Goal: Information Seeking & Learning: Learn about a topic

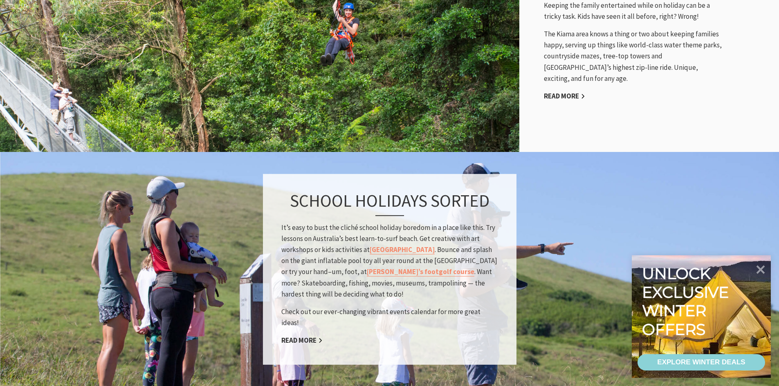
scroll to position [695, 0]
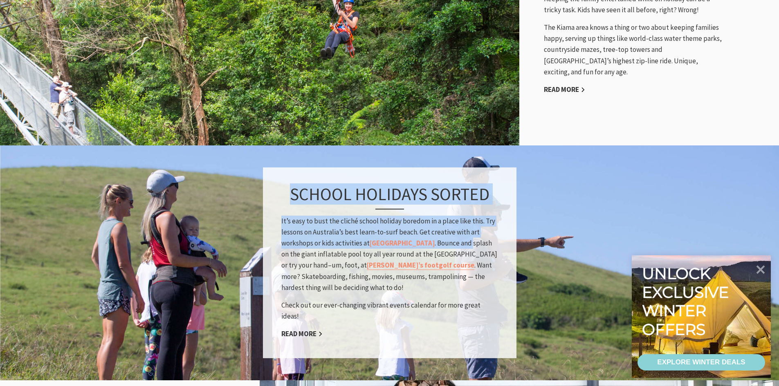
drag, startPoint x: 283, startPoint y: 199, endPoint x: 452, endPoint y: 247, distance: 175.4
click at [452, 247] on div "School holidays sorted It’s easy to bust the cliché school holiday boredom in a…" at bounding box center [390, 263] width 254 height 191
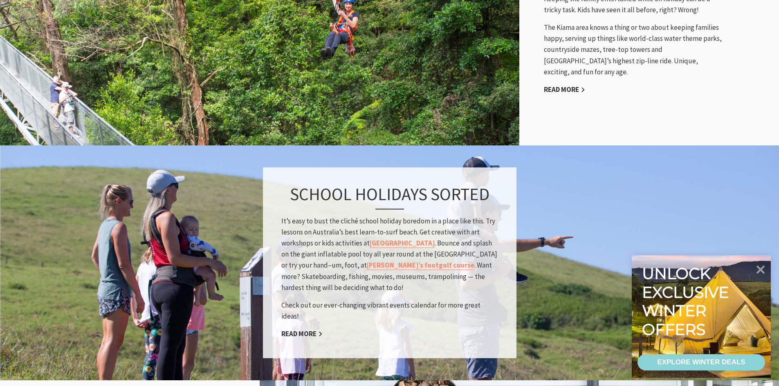
click at [472, 244] on p "It’s easy to bust the cliché school holiday boredom in a place like this. Try l…" at bounding box center [389, 254] width 217 height 78
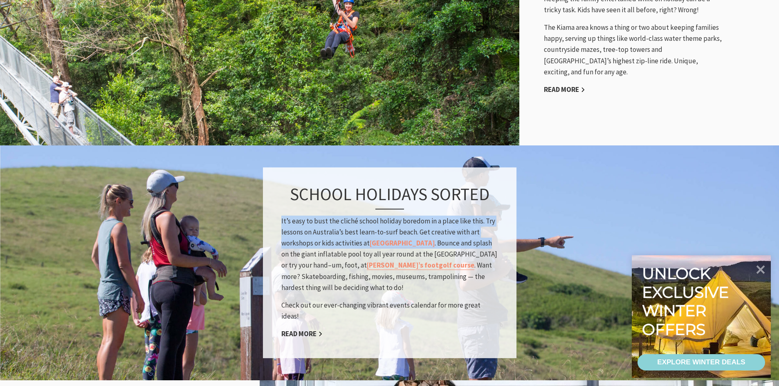
drag, startPoint x: 278, startPoint y: 226, endPoint x: 469, endPoint y: 248, distance: 192.2
click at [469, 248] on div "School holidays sorted It’s easy to bust the cliché school holiday boredom in a…" at bounding box center [390, 263] width 254 height 191
click at [469, 248] on p "It’s easy to bust the cliché school holiday boredom in a place like this. Try l…" at bounding box center [389, 254] width 217 height 78
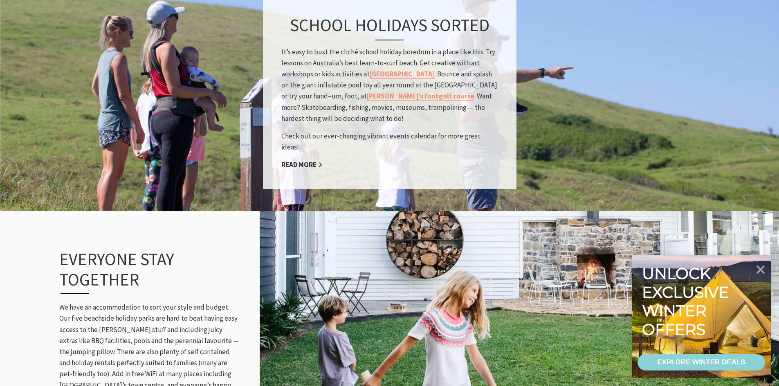
scroll to position [940, 0]
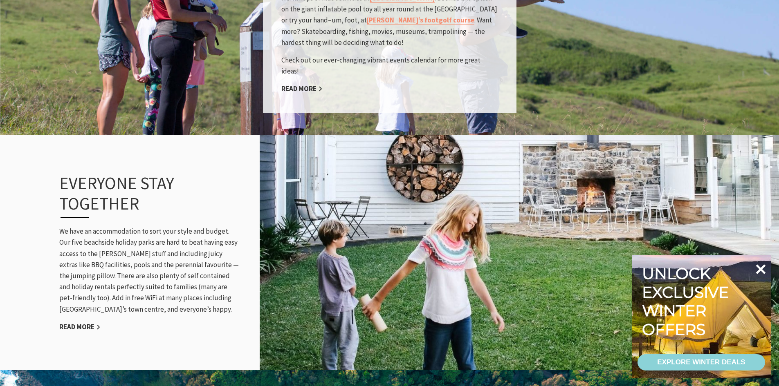
click at [761, 269] on icon at bounding box center [761, 270] width 10 height 10
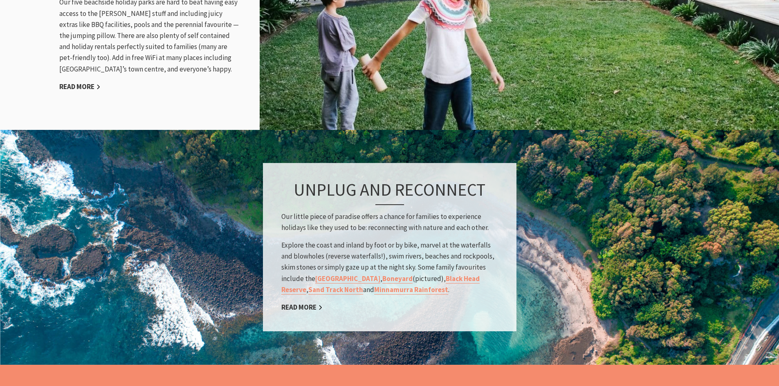
scroll to position [1186, 0]
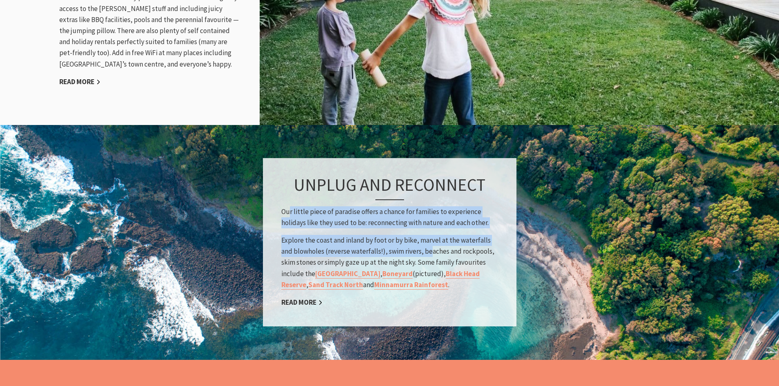
drag, startPoint x: 295, startPoint y: 210, endPoint x: 430, endPoint y: 250, distance: 140.2
click at [430, 250] on div "Unplug and Reconnect Our little piece of paradise offers a chance for families …" at bounding box center [390, 242] width 254 height 168
click at [430, 250] on p "Explore the coast and inland by foot or by bike, marvel at the waterfalls and b…" at bounding box center [389, 263] width 217 height 56
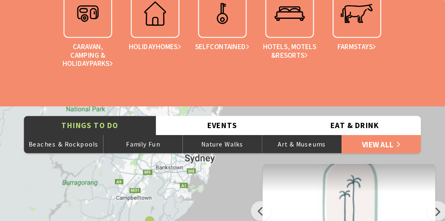
scroll to position [278, 399]
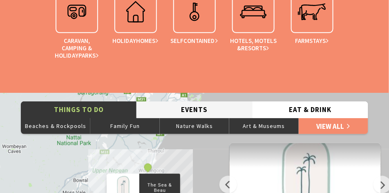
drag, startPoint x: 170, startPoint y: 155, endPoint x: 194, endPoint y: 93, distance: 66.9
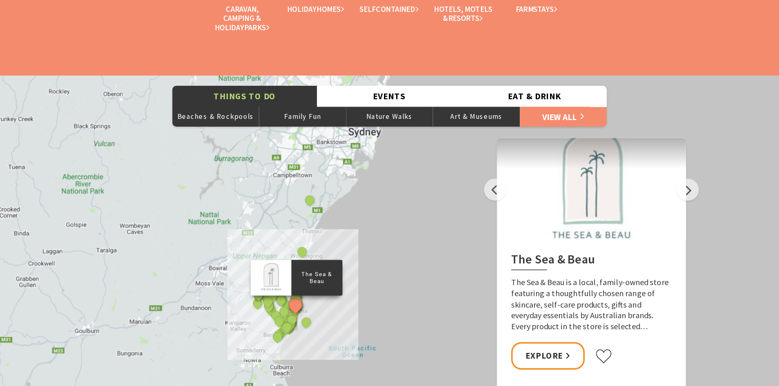
scroll to position [301, 789]
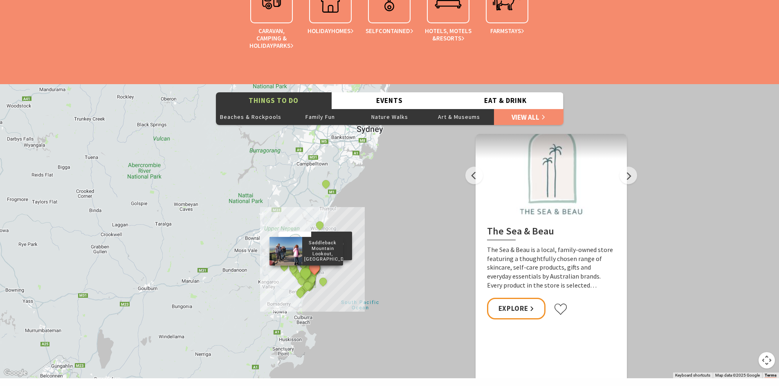
click at [307, 275] on button "See detail about Saddleback Mountain Lookout, Kiama" at bounding box center [305, 273] width 15 height 15
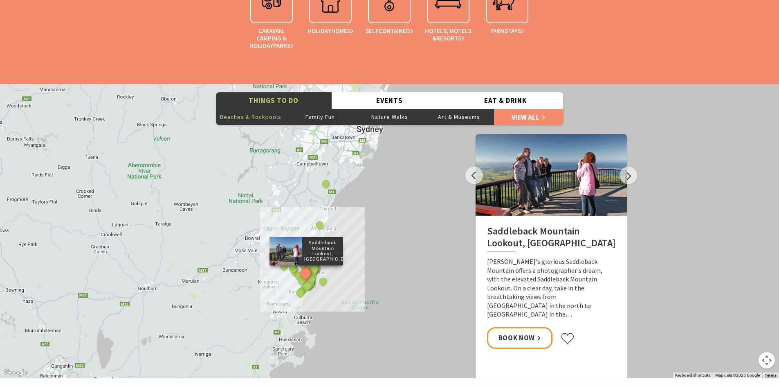
click at [249, 115] on button "Beaches & Rockpools" at bounding box center [251, 117] width 70 height 16
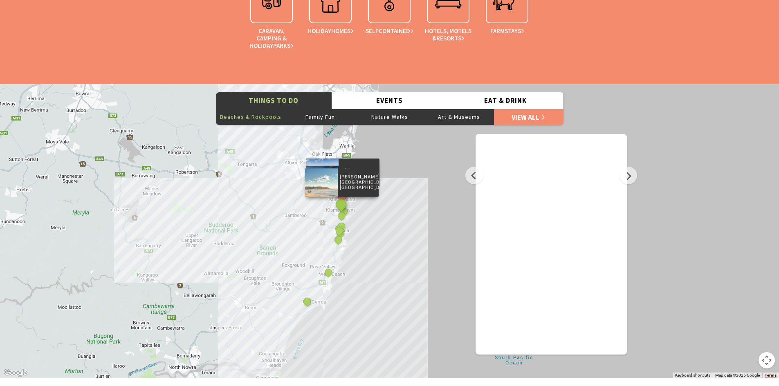
click at [340, 207] on button "See detail about Jones Beach, Kiama Downs" at bounding box center [340, 204] width 15 height 15
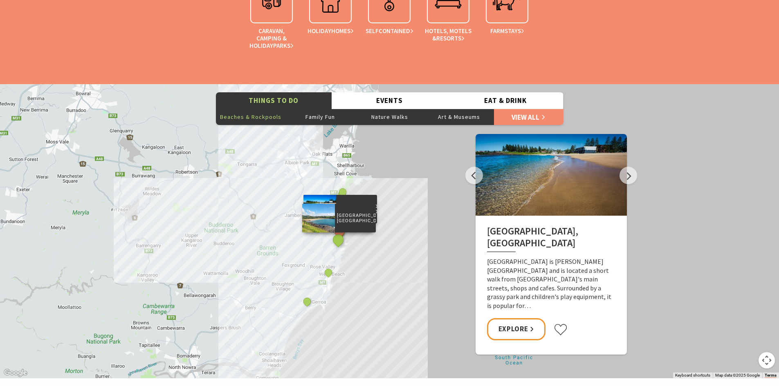
click at [340, 241] on button "See detail about Easts Beach, Kiama" at bounding box center [337, 240] width 15 height 15
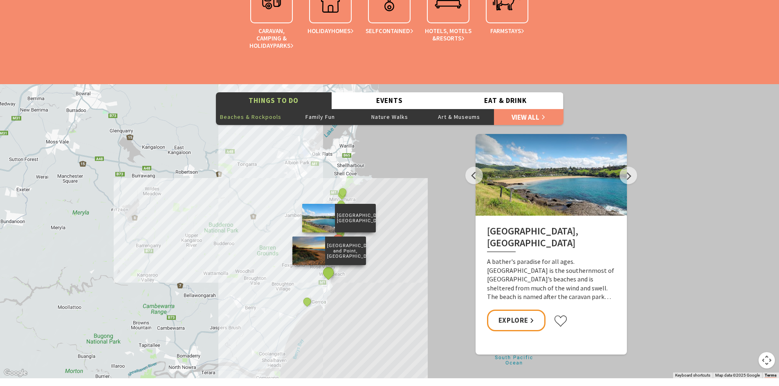
click at [331, 273] on button "See detail about Werri Beach and Point, Gerringong" at bounding box center [328, 272] width 15 height 15
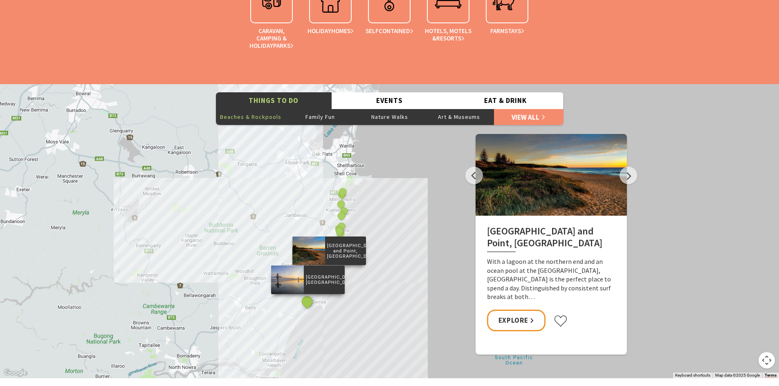
click at [305, 300] on button "See detail about Seven Mile Beach, Gerroa" at bounding box center [306, 301] width 15 height 15
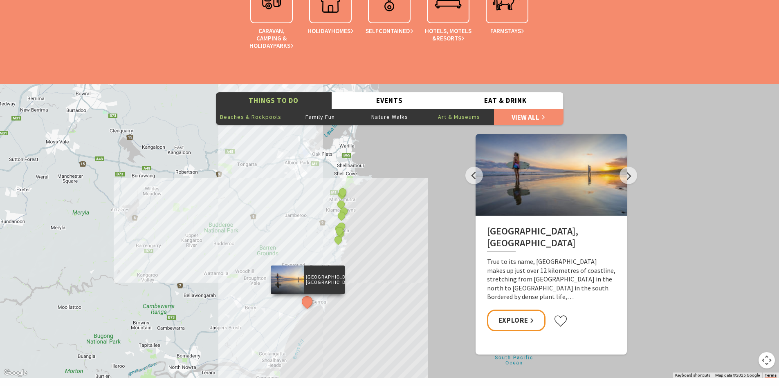
click at [464, 119] on button "Art & Museums" at bounding box center [459, 117] width 70 height 16
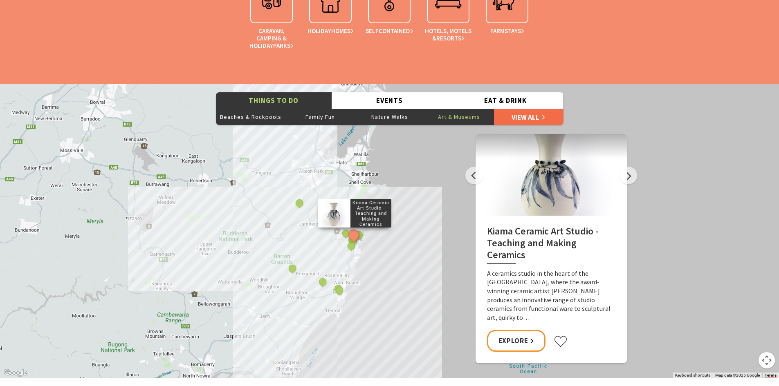
click at [541, 114] on link "View All" at bounding box center [529, 117] width 70 height 16
click at [382, 102] on button "Events" at bounding box center [390, 100] width 116 height 17
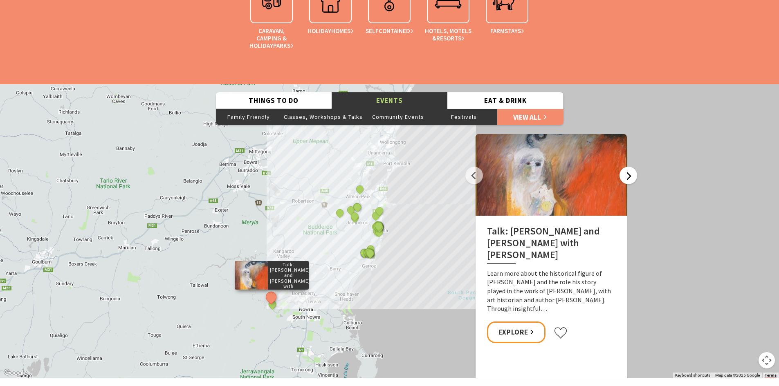
click at [630, 182] on button "Next" at bounding box center [628, 176] width 18 height 18
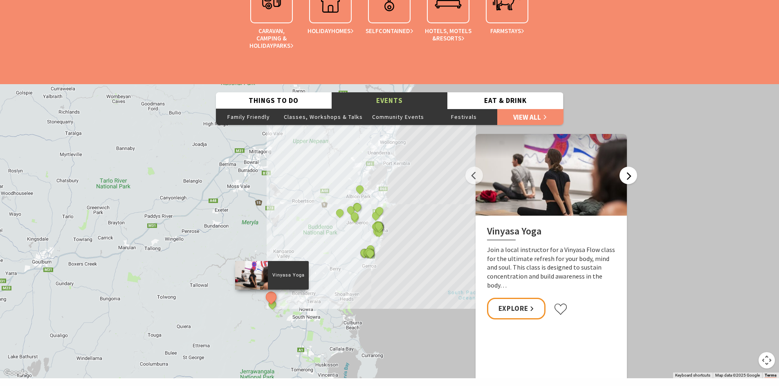
click at [630, 182] on button "Next" at bounding box center [628, 176] width 18 height 18
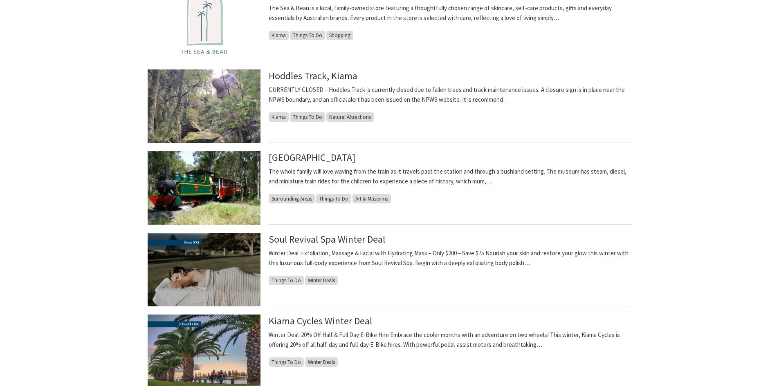
scroll to position [245, 0]
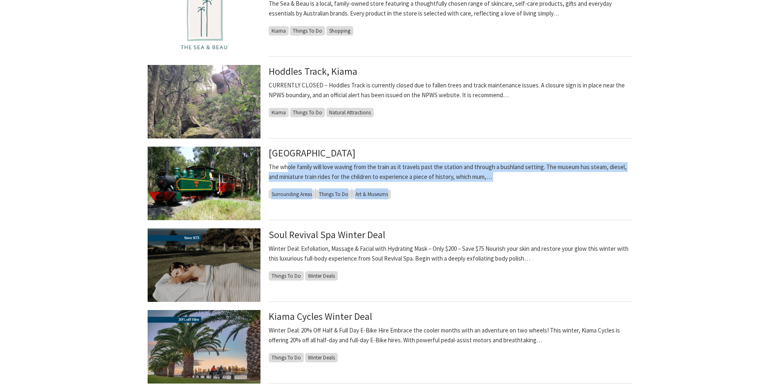
drag, startPoint x: 289, startPoint y: 167, endPoint x: 473, endPoint y: 184, distance: 185.2
click at [473, 184] on div "Illawarra Light Railway Museum The whole family will love waving from the train…" at bounding box center [450, 184] width 363 height 74
click at [457, 185] on div "Illawarra Light Railway Museum The whole family will love waving from the train…" at bounding box center [450, 184] width 363 height 74
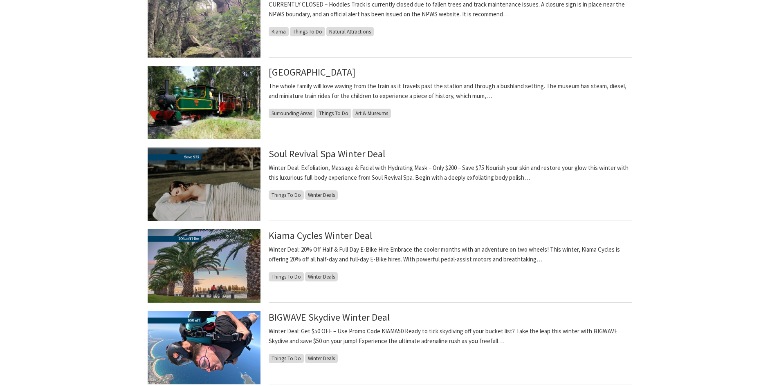
scroll to position [327, 0]
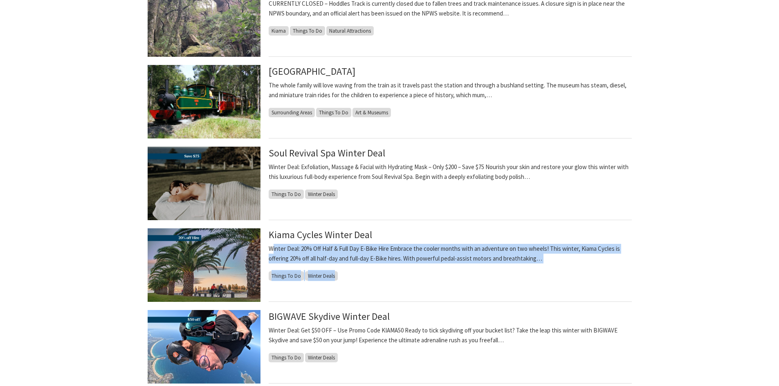
drag, startPoint x: 283, startPoint y: 246, endPoint x: 412, endPoint y: 283, distance: 134.5
click at [412, 283] on div "Kiama Cycles Winter Deal Winter Deal: 20% Off Half & Full Day E-Bike Hire Embra…" at bounding box center [450, 266] width 363 height 74
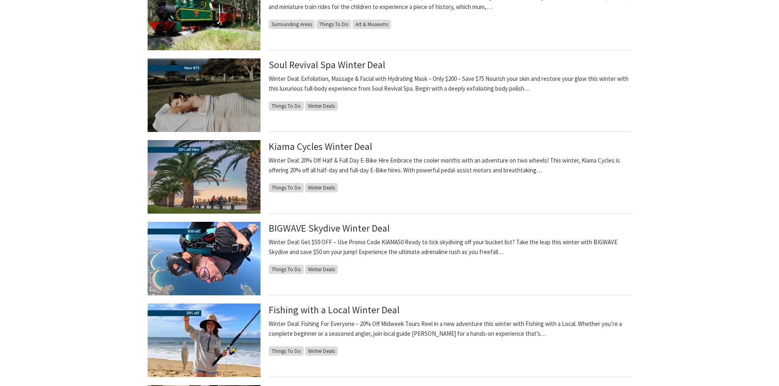
scroll to position [450, 0]
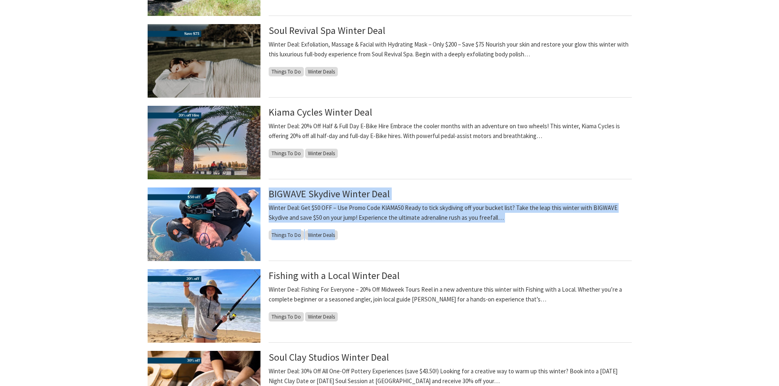
drag, startPoint x: 261, startPoint y: 195, endPoint x: 417, endPoint y: 249, distance: 164.5
click at [417, 249] on article "BIGWAVE Skydive Winter Deal Winter Deal: Get $50 OFF – Use Promo Code KIAMA50 R…" at bounding box center [390, 225] width 484 height 74
click at [417, 249] on div "BIGWAVE Skydive Winter Deal Winter Deal: Get $50 OFF – Use Promo Code KIAMA50 R…" at bounding box center [450, 225] width 363 height 74
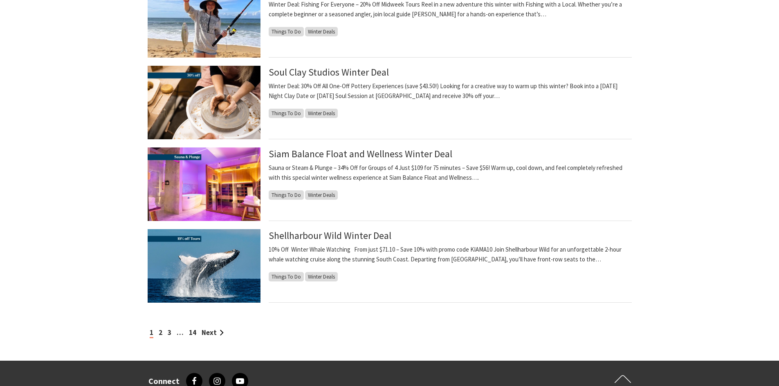
scroll to position [736, 0]
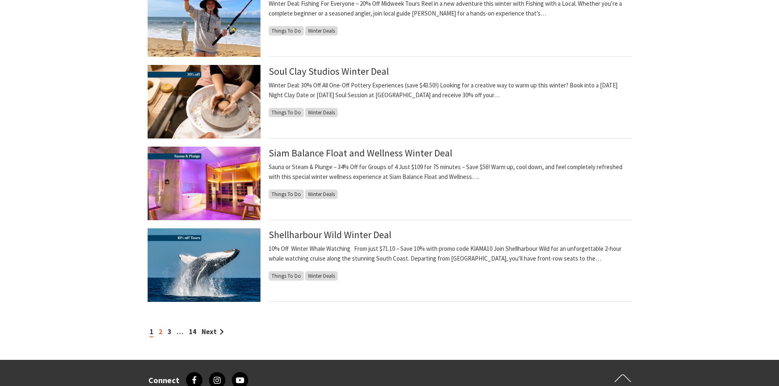
click at [159, 335] on link "2" at bounding box center [161, 332] width 4 height 9
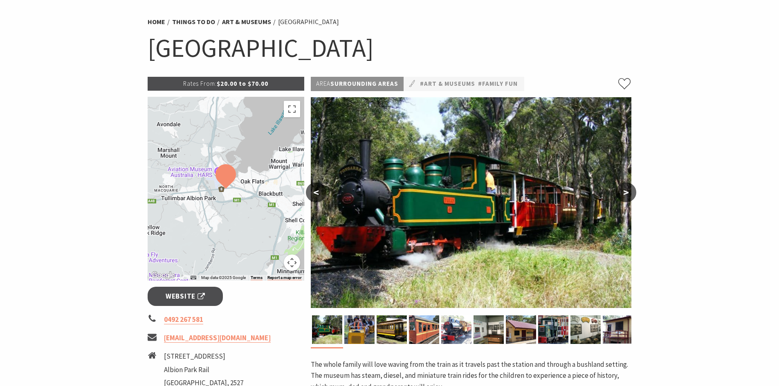
scroll to position [123, 0]
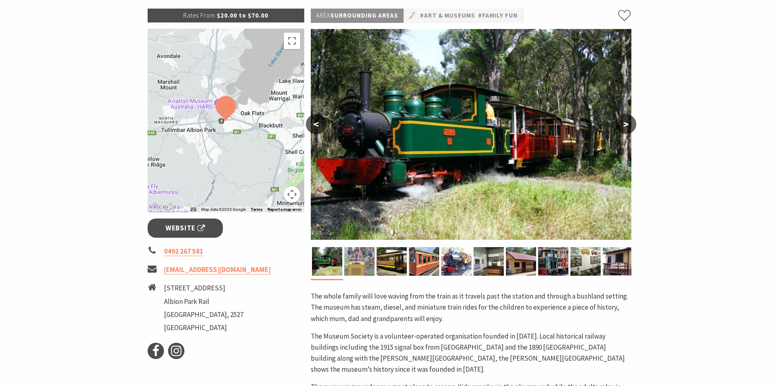
click at [365, 265] on img at bounding box center [359, 261] width 30 height 29
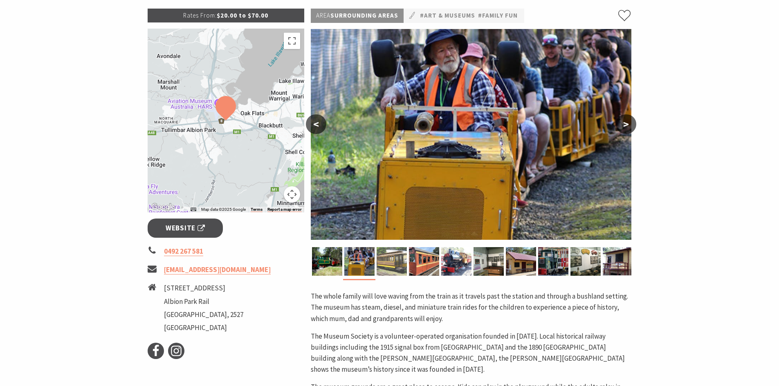
click at [391, 267] on img at bounding box center [392, 261] width 30 height 29
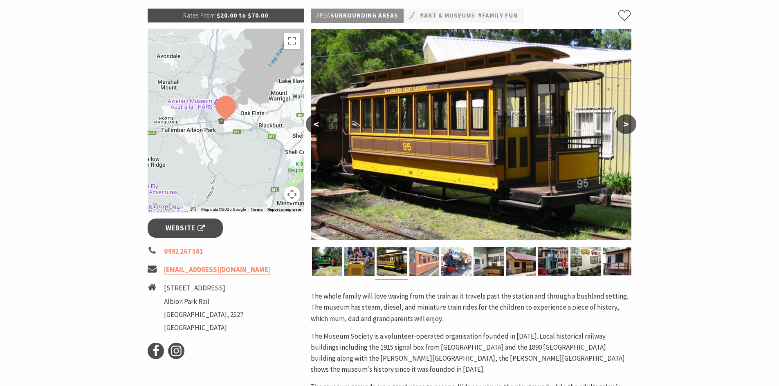
click at [421, 265] on img at bounding box center [424, 261] width 30 height 29
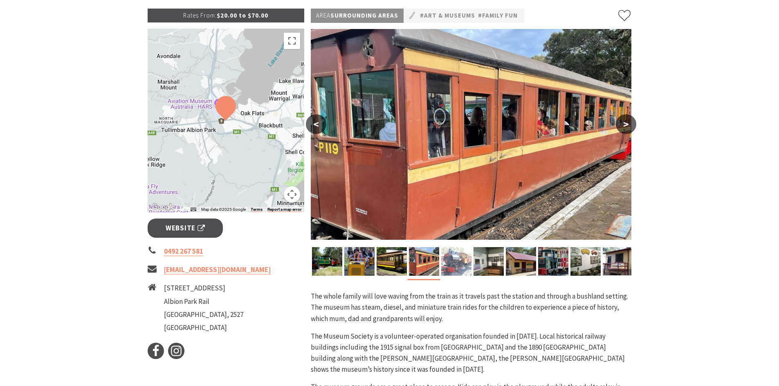
click at [457, 261] on img at bounding box center [456, 261] width 30 height 29
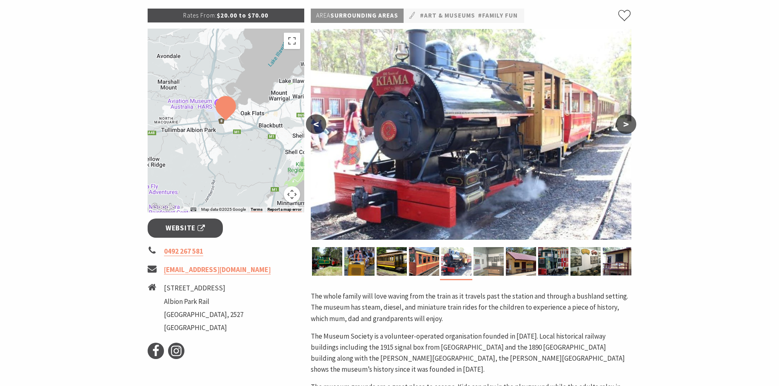
click at [479, 266] on img at bounding box center [488, 261] width 30 height 29
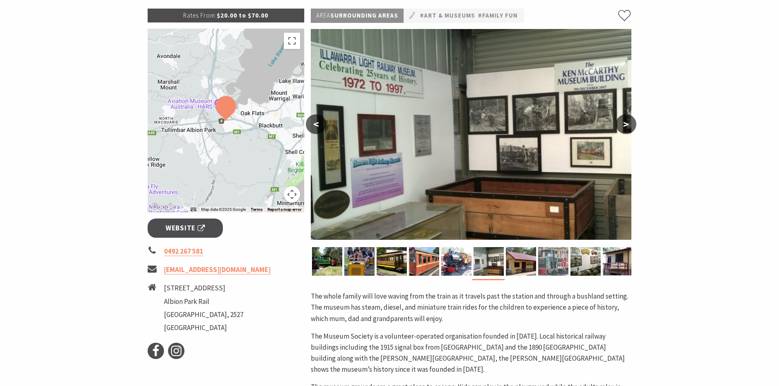
click at [543, 266] on img at bounding box center [553, 261] width 30 height 29
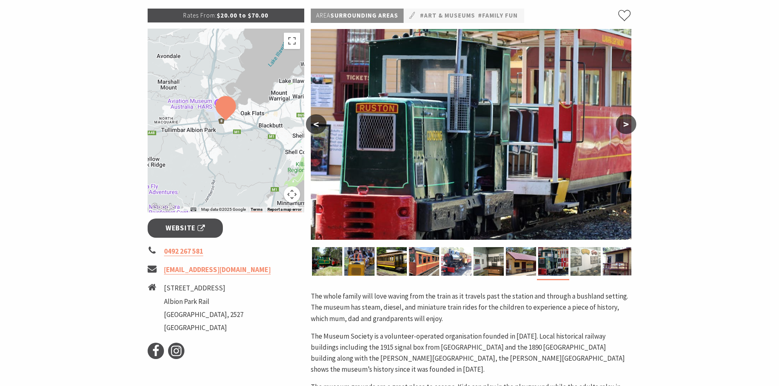
click at [589, 263] on img at bounding box center [585, 261] width 30 height 29
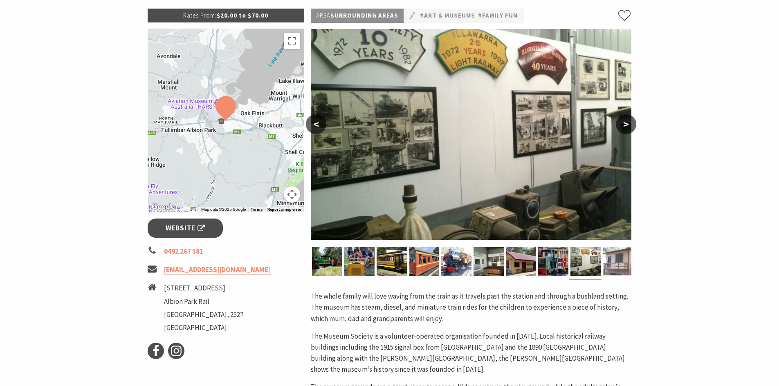
click at [627, 256] on img at bounding box center [618, 261] width 30 height 29
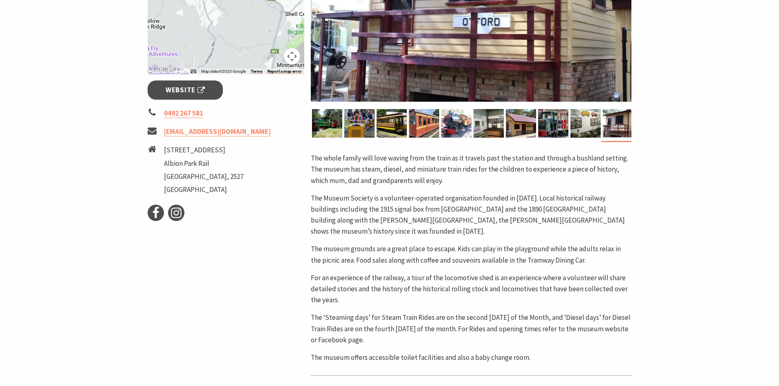
scroll to position [286, 0]
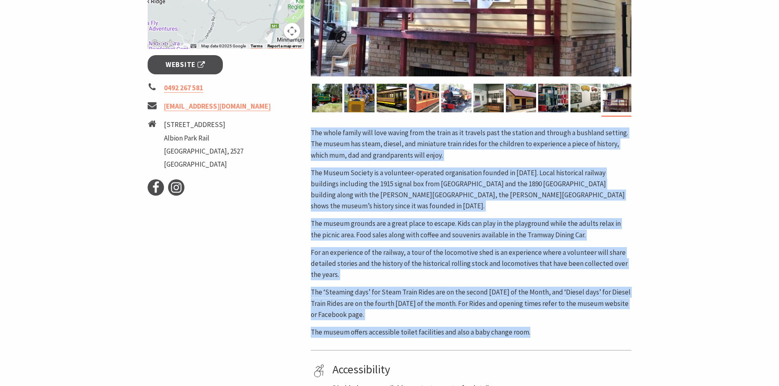
drag, startPoint x: 309, startPoint y: 128, endPoint x: 529, endPoint y: 329, distance: 297.8
click at [529, 329] on div "Area Surrounding Areas #Art & Museums #Family Fun < > The whole family will lov…" at bounding box center [470, 170] width 327 height 650
click at [550, 324] on div "The whole family will love waving from the train as it travels past the station…" at bounding box center [471, 233] width 321 height 211
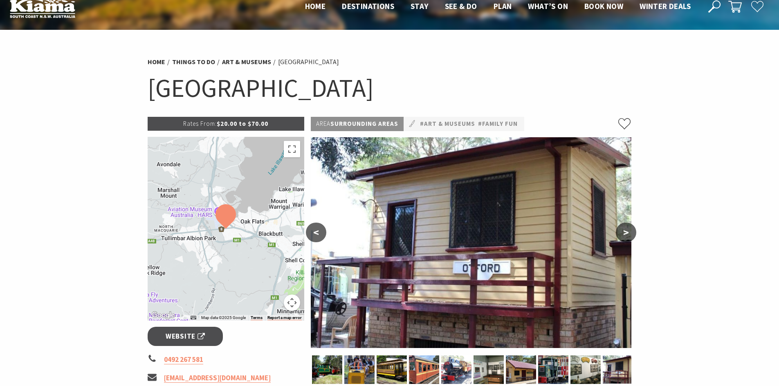
scroll to position [0, 0]
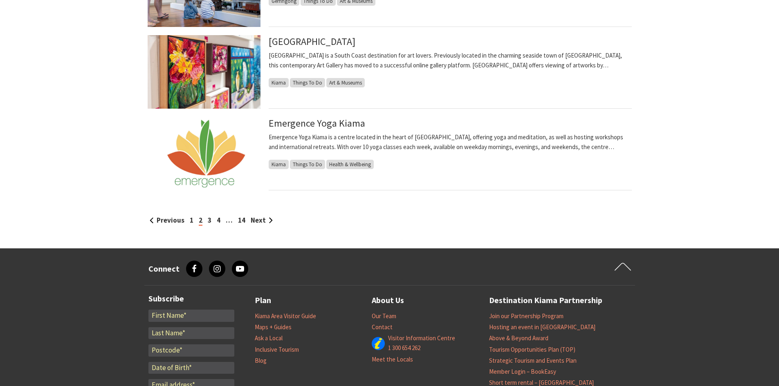
scroll to position [859, 0]
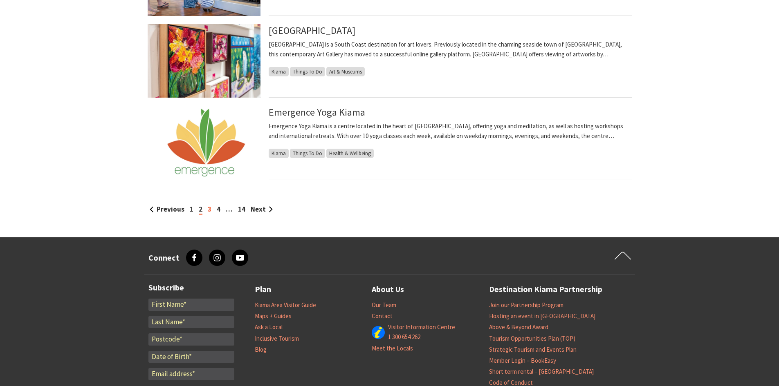
click at [208, 209] on link "3" at bounding box center [210, 209] width 4 height 9
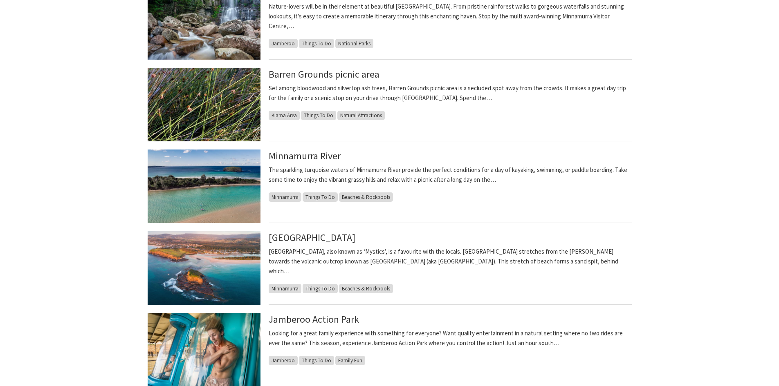
scroll to position [572, 0]
